Goal: Task Accomplishment & Management: Manage account settings

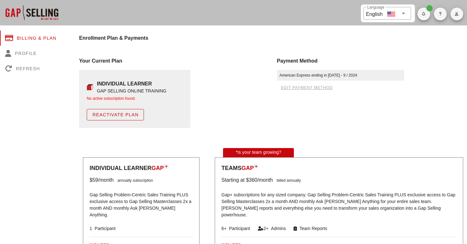
scroll to position [0, 0]
click at [456, 12] on icon "button" at bounding box center [456, 14] width 4 height 4
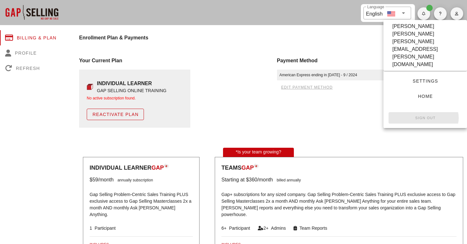
click at [426, 116] on small "Sign Out" at bounding box center [425, 118] width 21 height 4
